Goal: Task Accomplishment & Management: Manage account settings

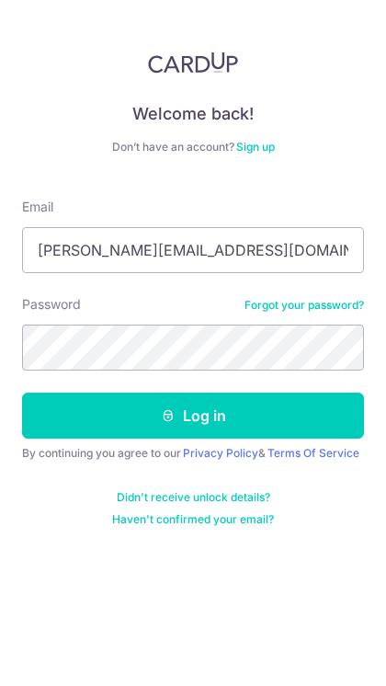
type input "[PERSON_NAME][EMAIL_ADDRESS][DOMAIN_NAME]"
click at [193, 416] on button "Log in" at bounding box center [193, 416] width 342 height 46
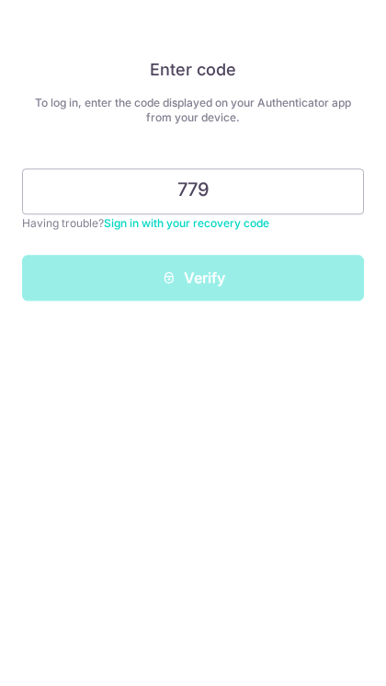
scroll to position [14, 0]
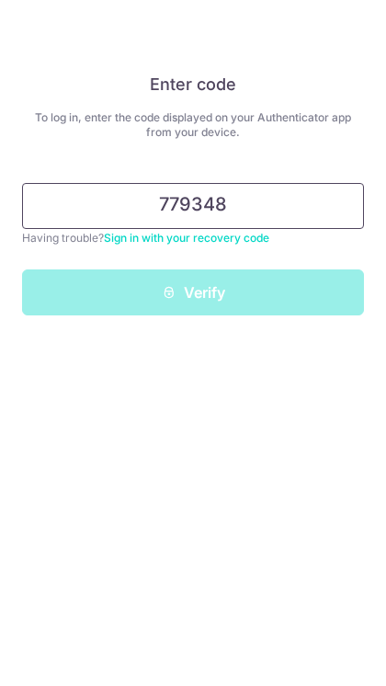
type input "779348"
click at [193, 278] on button "Verify" at bounding box center [193, 293] width 342 height 46
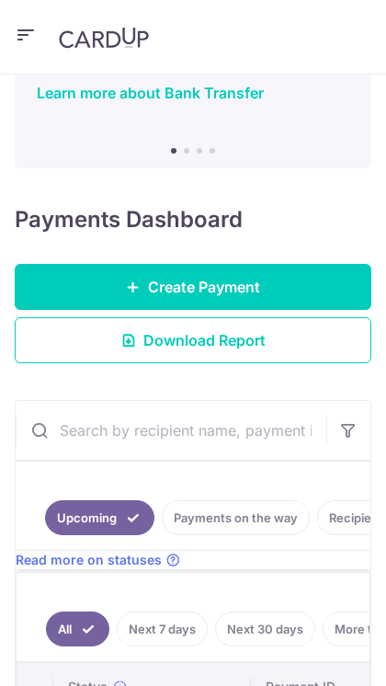
scroll to position [415, 0]
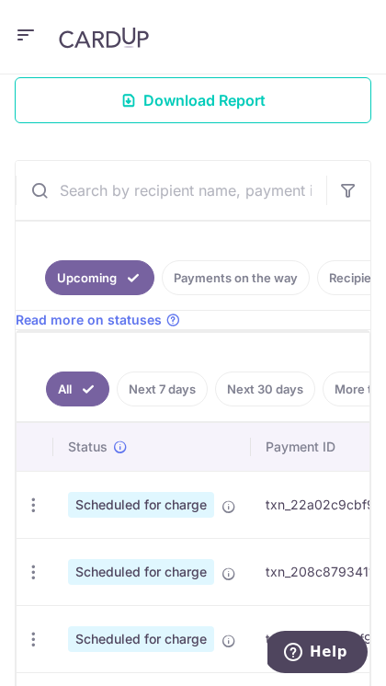
click at [270, 280] on link "Payments on the way" at bounding box center [236, 277] width 148 height 35
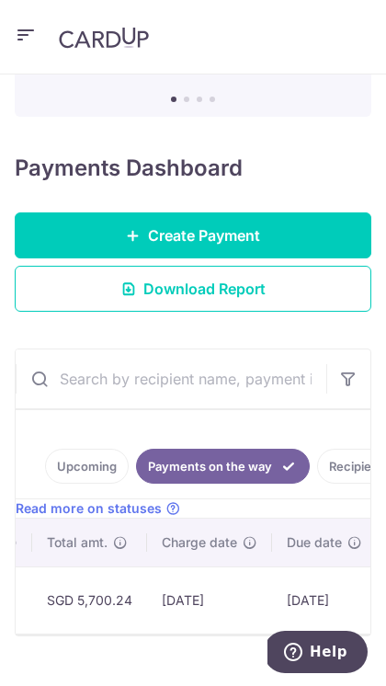
scroll to position [0, 1014]
